Goal: Task Accomplishment & Management: Use online tool/utility

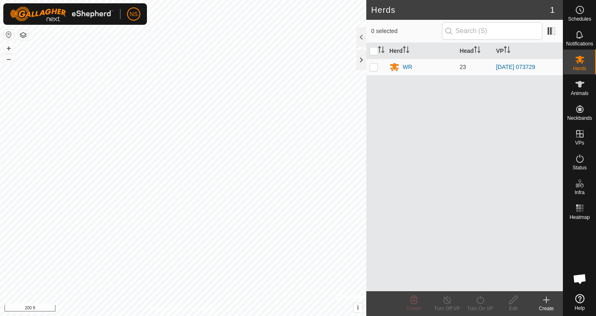
scroll to position [502, 0]
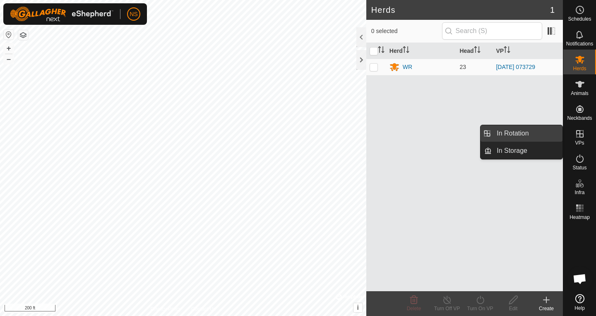
click at [529, 137] on link "In Rotation" at bounding box center [526, 133] width 71 height 17
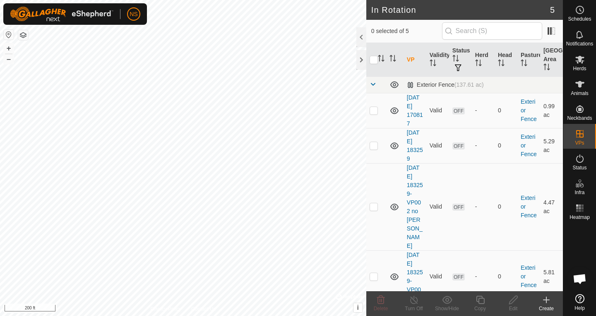
scroll to position [21, 0]
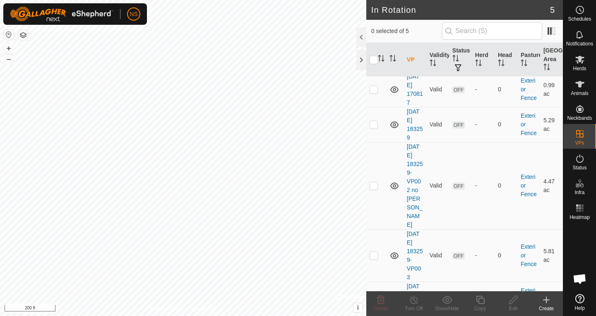
click at [375, 296] on p-checkbox at bounding box center [373, 299] width 8 height 7
checkbox input "true"
click at [476, 300] on icon at bounding box center [480, 300] width 8 height 8
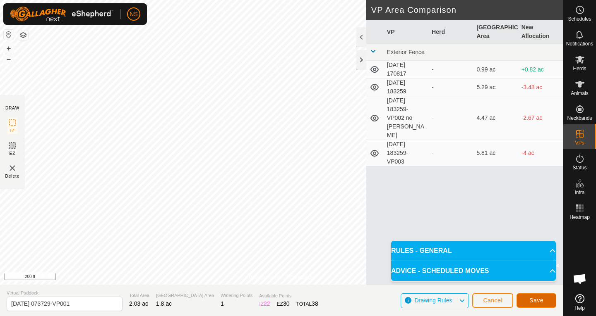
click at [540, 299] on span "Save" at bounding box center [536, 300] width 14 height 7
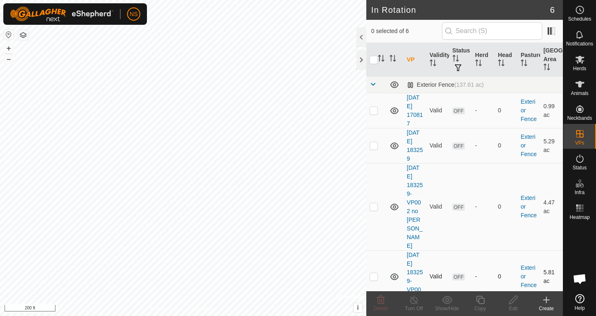
scroll to position [74, 0]
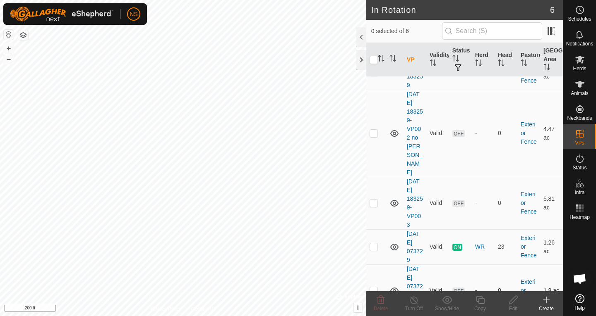
click at [374, 287] on p-checkbox at bounding box center [373, 290] width 8 height 7
checkbox input "true"
click at [509, 299] on icon at bounding box center [513, 300] width 10 height 10
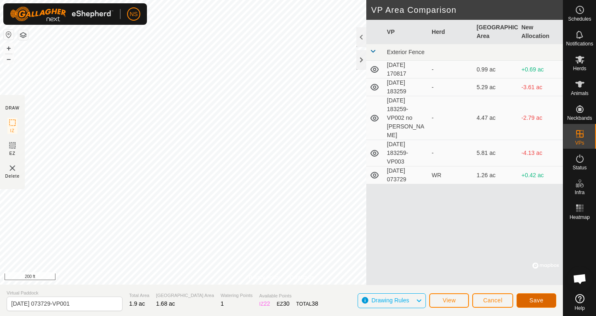
click at [533, 300] on span "Save" at bounding box center [536, 300] width 14 height 7
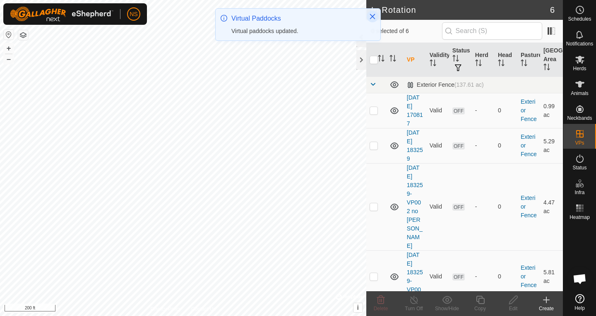
click at [371, 17] on icon "Close" at bounding box center [372, 16] width 7 height 7
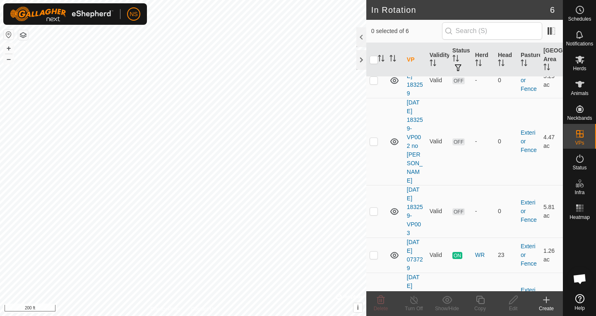
scroll to position [74, 0]
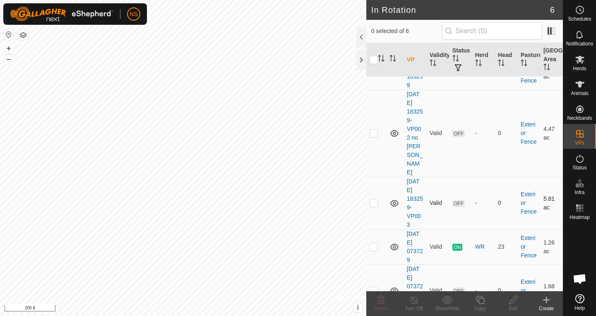
click at [395, 199] on icon at bounding box center [394, 204] width 10 height 10
click at [392, 130] on icon at bounding box center [394, 133] width 8 height 7
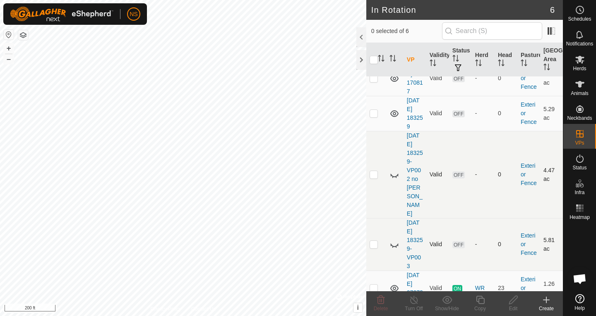
scroll to position [32, 0]
click at [392, 112] on icon at bounding box center [394, 114] width 10 height 10
click at [394, 80] on icon at bounding box center [394, 78] width 8 height 7
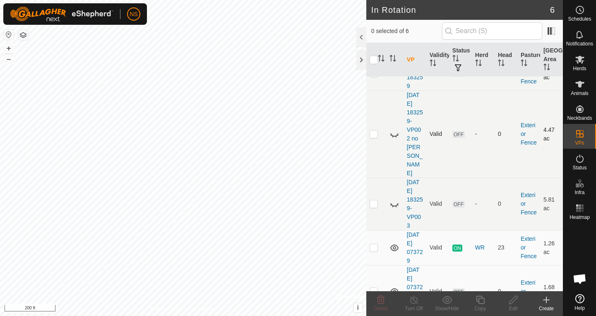
scroll to position [74, 0]
click at [372, 287] on p-checkbox at bounding box center [373, 290] width 8 height 7
click at [373, 287] on p-checkbox at bounding box center [373, 290] width 8 height 7
checkbox input "false"
click at [576, 61] on icon at bounding box center [579, 60] width 9 height 8
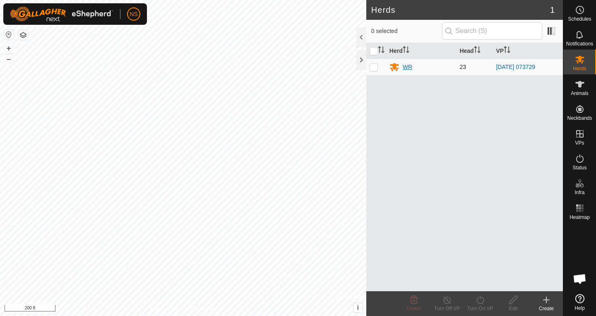
click at [407, 70] on div "WR" at bounding box center [407, 67] width 10 height 9
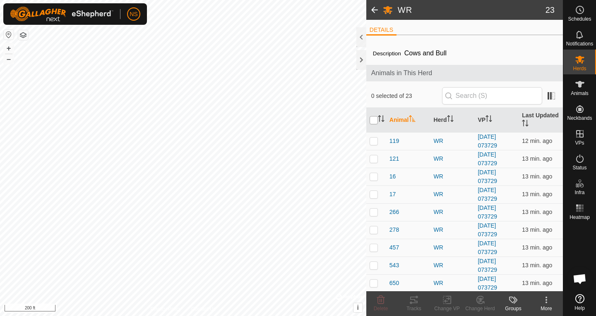
click at [376, 118] on input "checkbox" at bounding box center [373, 120] width 8 height 8
checkbox input "true"
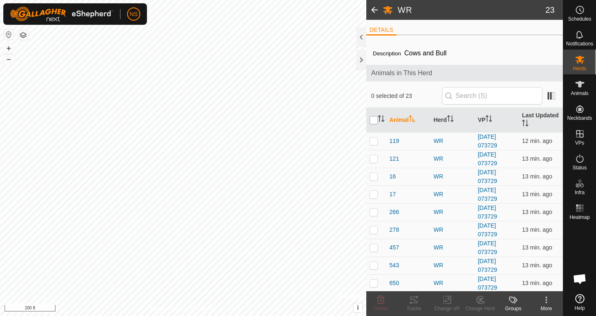
checkbox input "true"
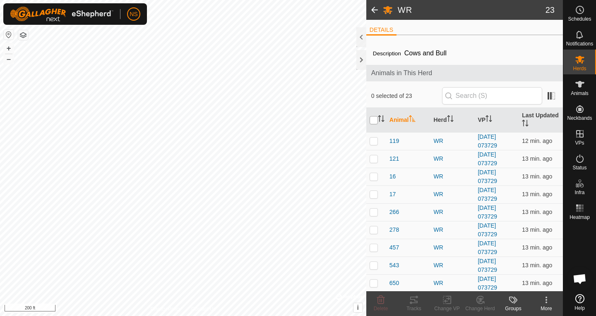
checkbox input "true"
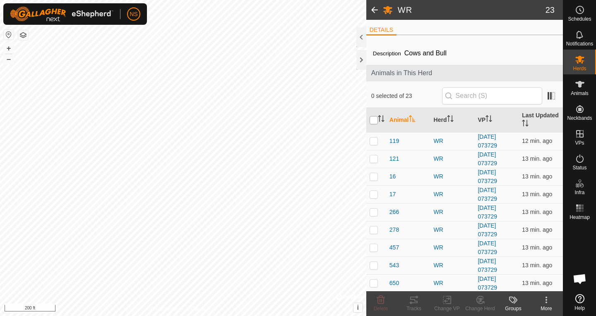
checkbox input "true"
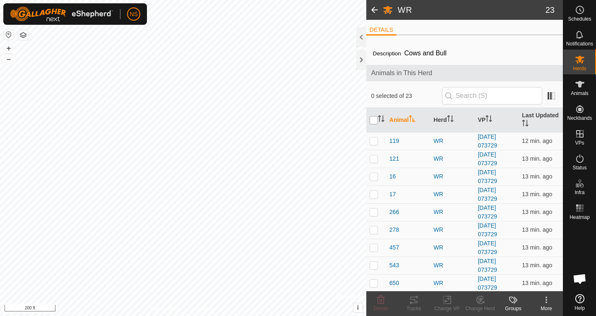
checkbox input "true"
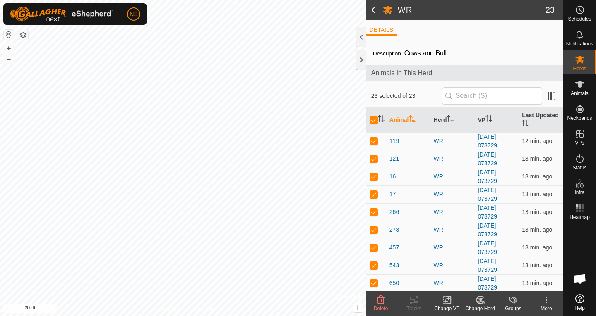
click at [449, 301] on icon at bounding box center [447, 300] width 10 height 10
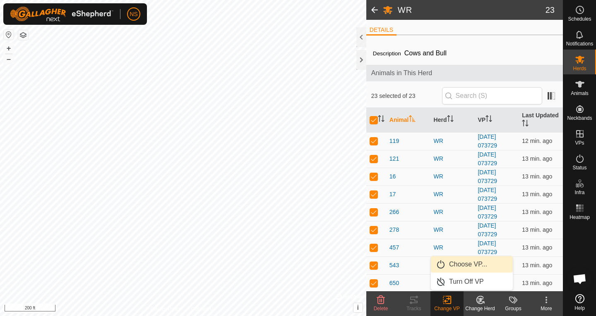
click at [457, 266] on link "Choose VP..." at bounding box center [472, 264] width 82 height 17
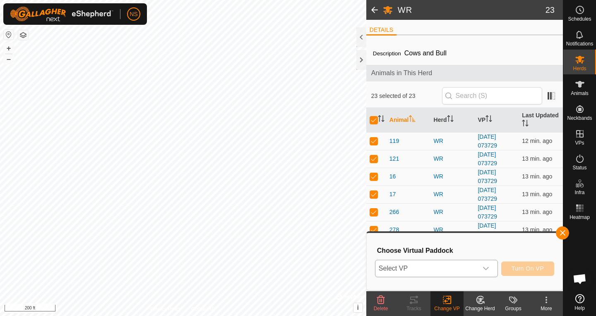
click at [487, 272] on icon "dropdown trigger" at bounding box center [485, 269] width 7 height 7
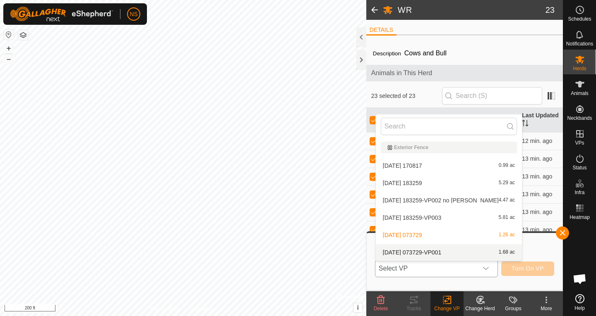
click at [448, 254] on li "[DATE] 073729-VP001 1.68 ac" at bounding box center [449, 252] width 146 height 17
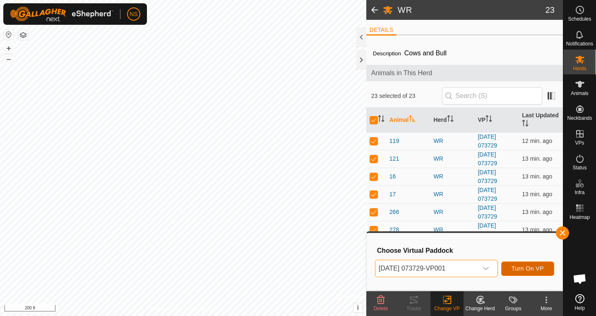
click at [525, 270] on span "Turn On VP" at bounding box center [527, 269] width 32 height 7
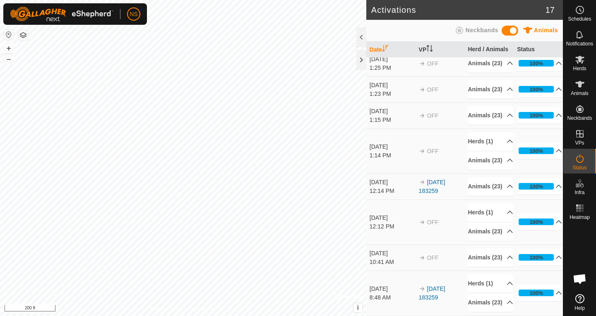
scroll to position [522, 0]
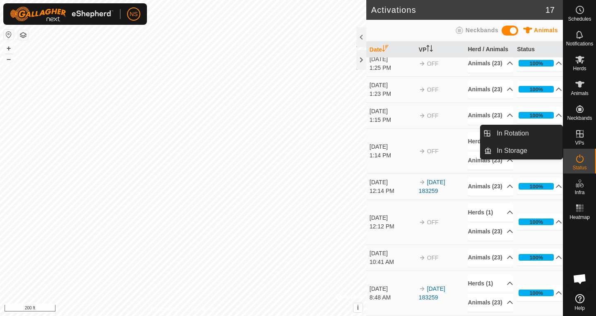
click at [580, 139] on es-virtualpaddocks-svg-icon at bounding box center [579, 133] width 15 height 13
click at [538, 133] on link "In Rotation" at bounding box center [526, 133] width 71 height 17
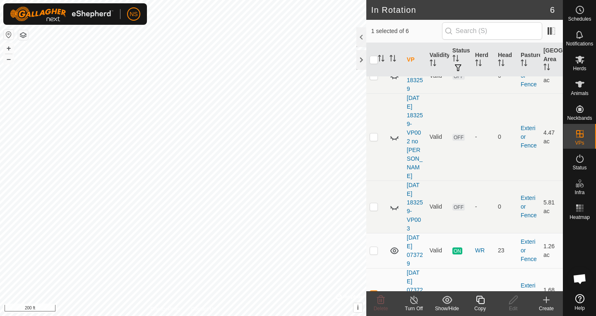
scroll to position [74, 0]
